Goal: Information Seeking & Learning: Find specific fact

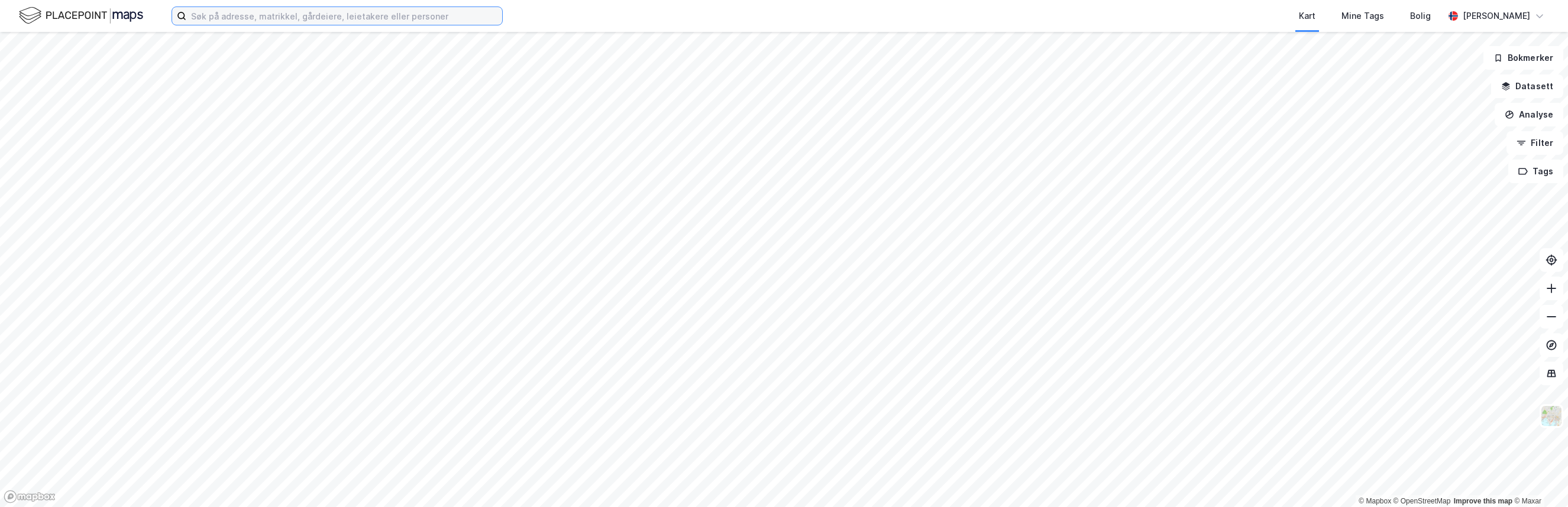
click at [258, 11] on input at bounding box center [343, 15] width 316 height 17
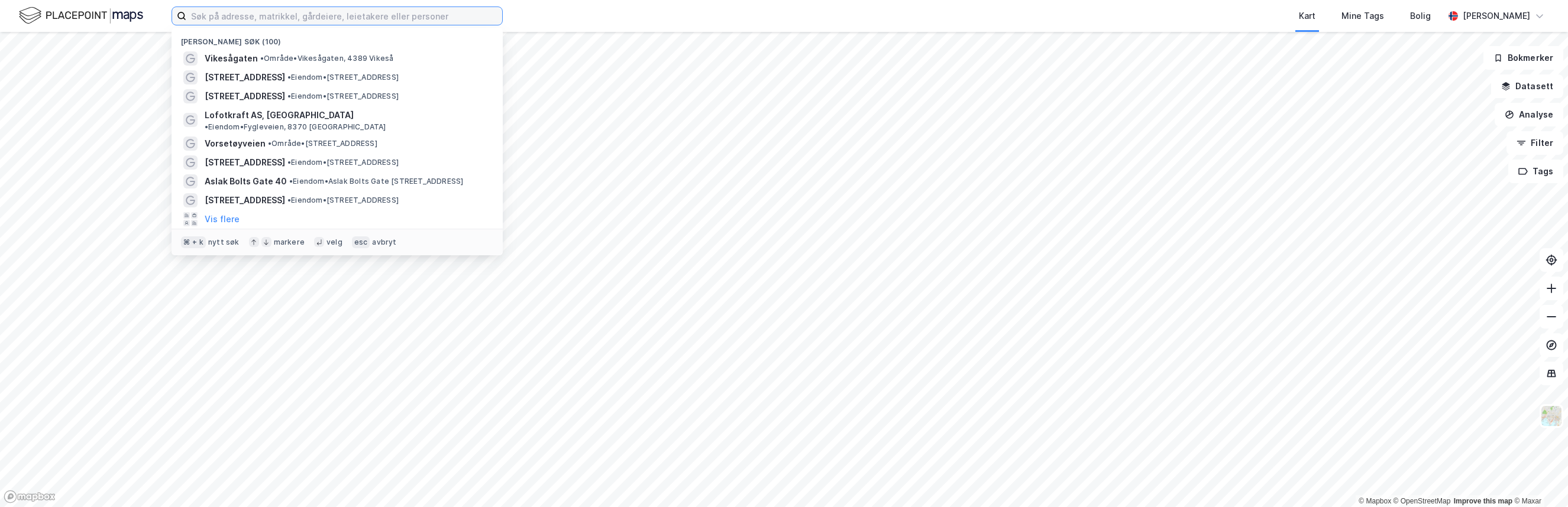
paste input "[EMAIL_ADDRESS][DOMAIN_NAME]"
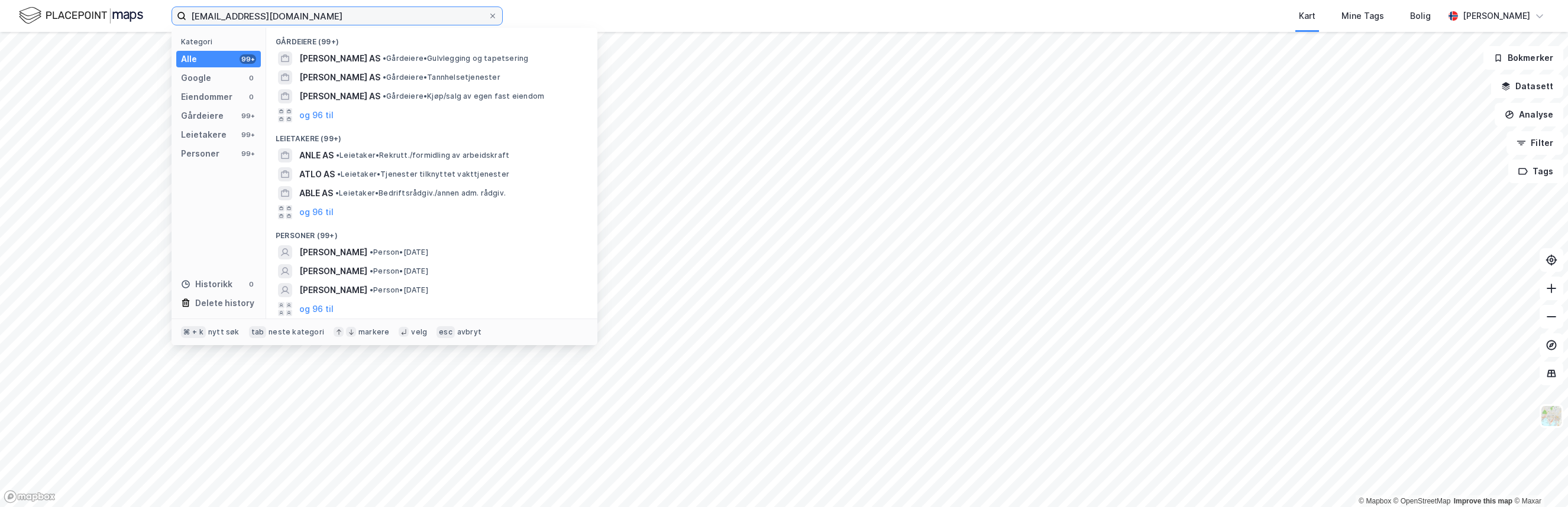
type input "[EMAIL_ADDRESS][DOMAIN_NAME]"
click at [493, 13] on icon at bounding box center [493, 16] width 7 height 7
click at [488, 13] on input "[EMAIL_ADDRESS][DOMAIN_NAME]" at bounding box center [336, 15] width 302 height 17
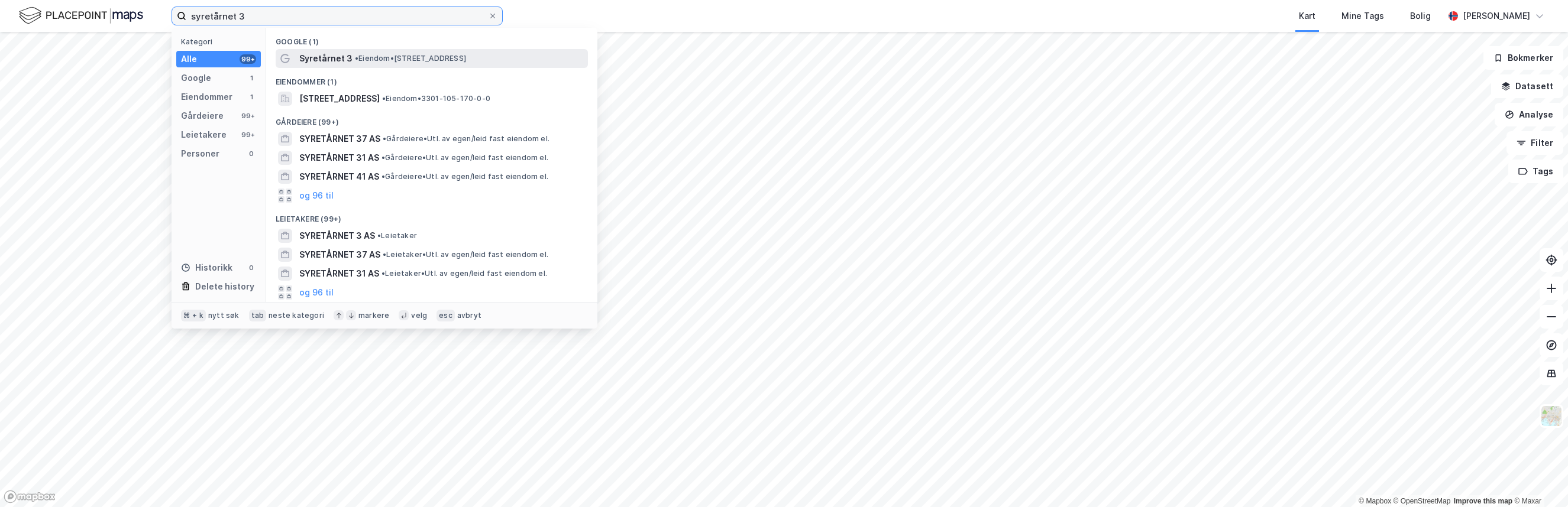
type input "syretårnet 3"
click at [466, 55] on span "• Eiendom • [STREET_ADDRESS]" at bounding box center [410, 58] width 111 height 9
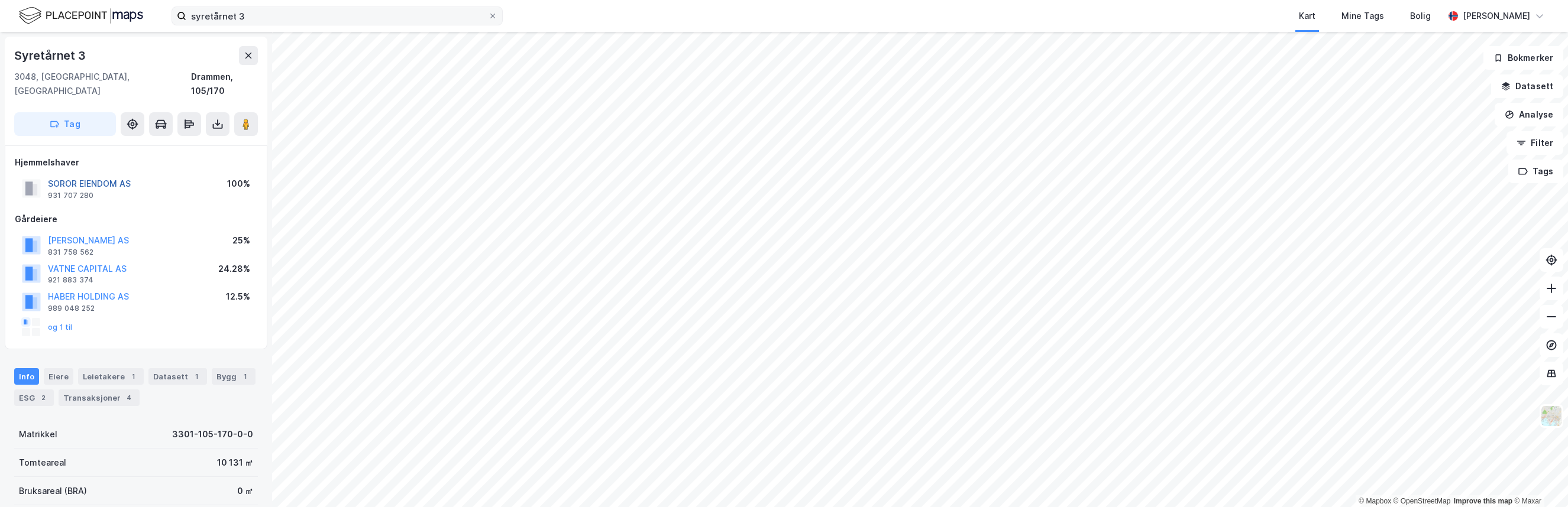
click at [0, 0] on button "SOROR EIENDOM AS" at bounding box center [0, 0] width 0 height 0
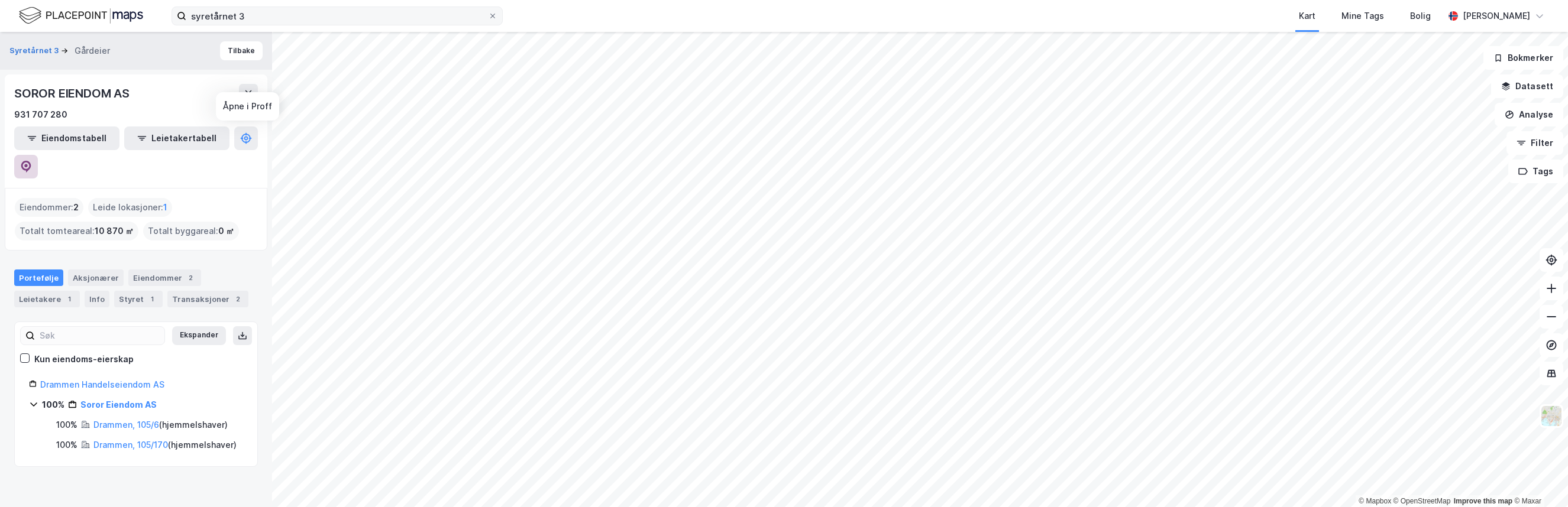
click at [32, 161] on icon at bounding box center [26, 167] width 12 height 12
